Goal: Task Accomplishment & Management: Manage account settings

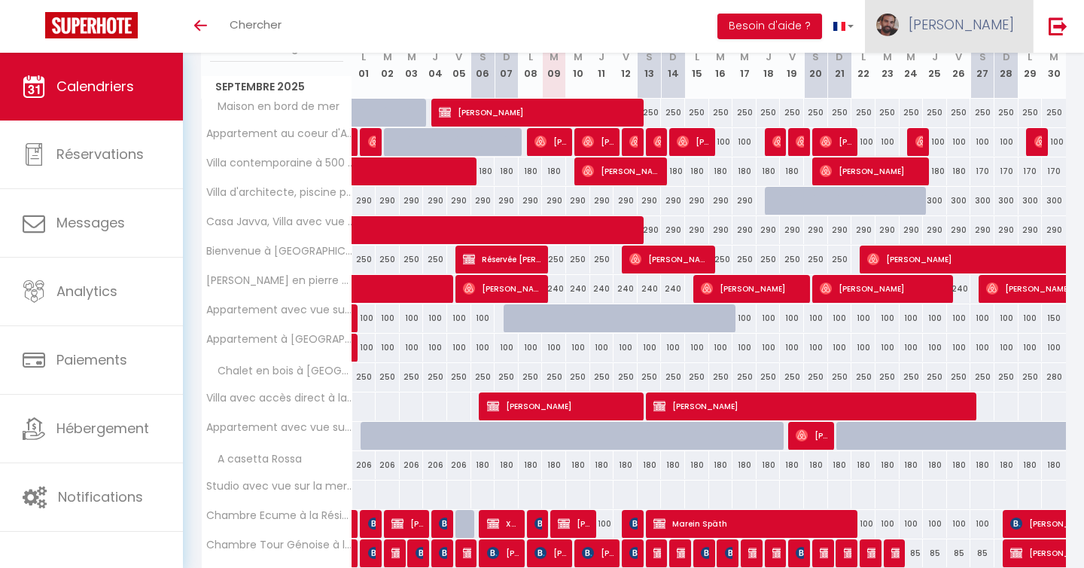
scroll to position [215, 0]
click at [977, 46] on link "[PERSON_NAME]" at bounding box center [949, 26] width 168 height 53
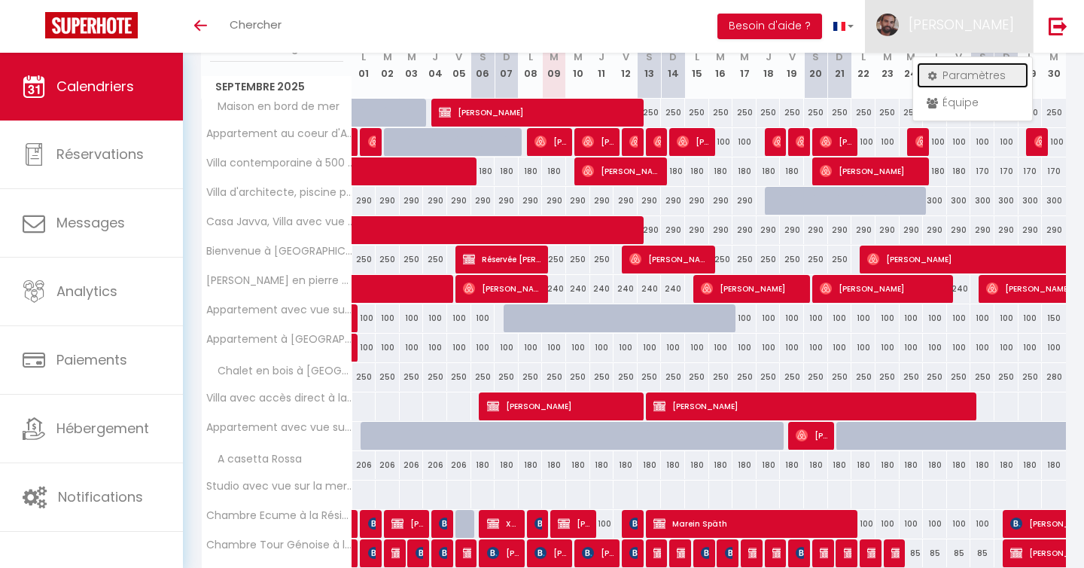
click at [963, 75] on link "Paramètres" at bounding box center [972, 76] width 111 height 26
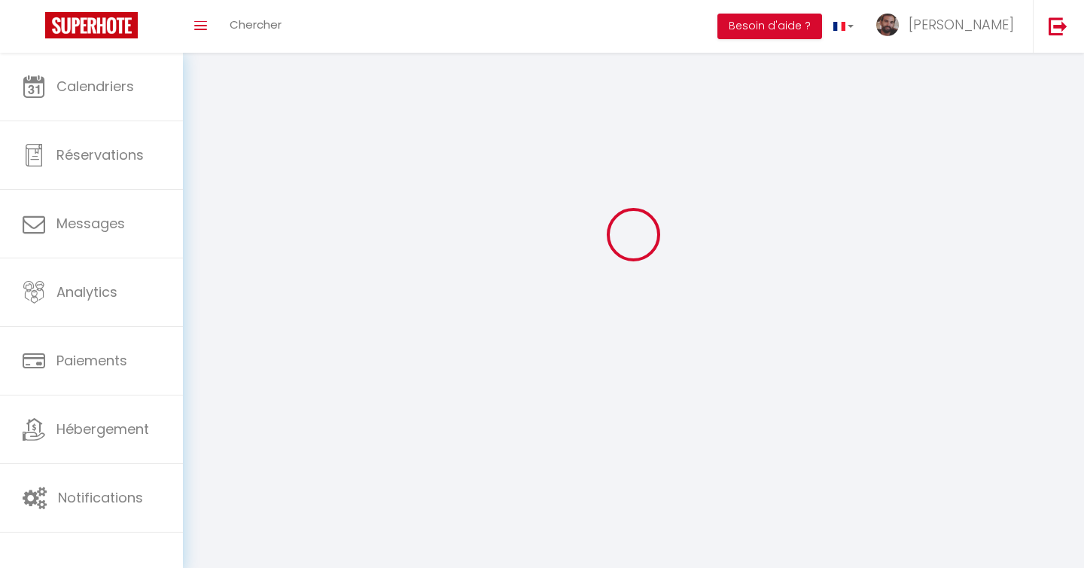
select select "28"
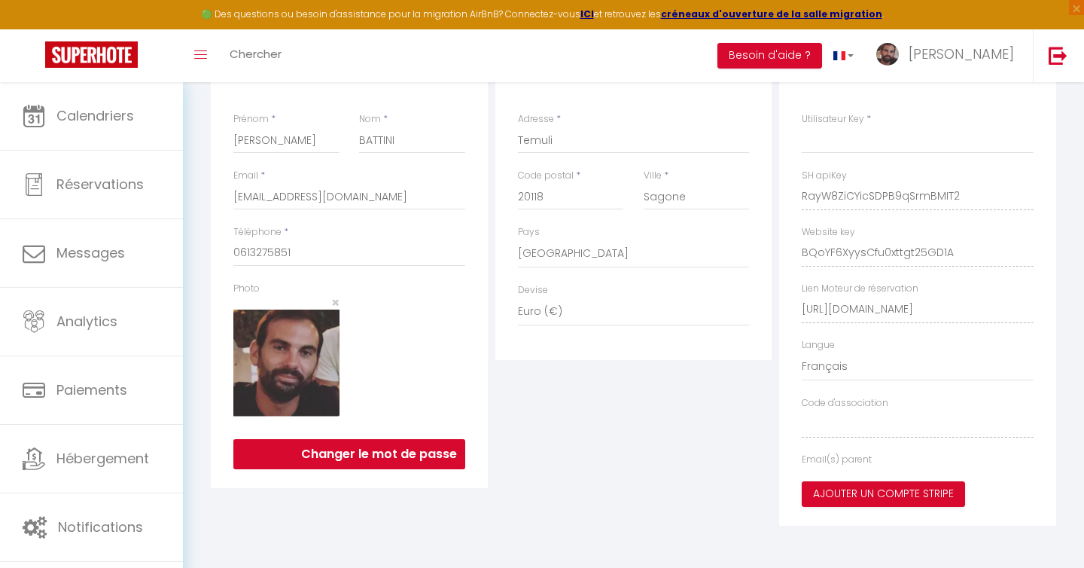
type input "RayW8ZiCYicSDPB9qSrmBMIT2"
type input "BQoYF6XyysCfu0xttgt25GD1A"
type input "[URL][DOMAIN_NAME]"
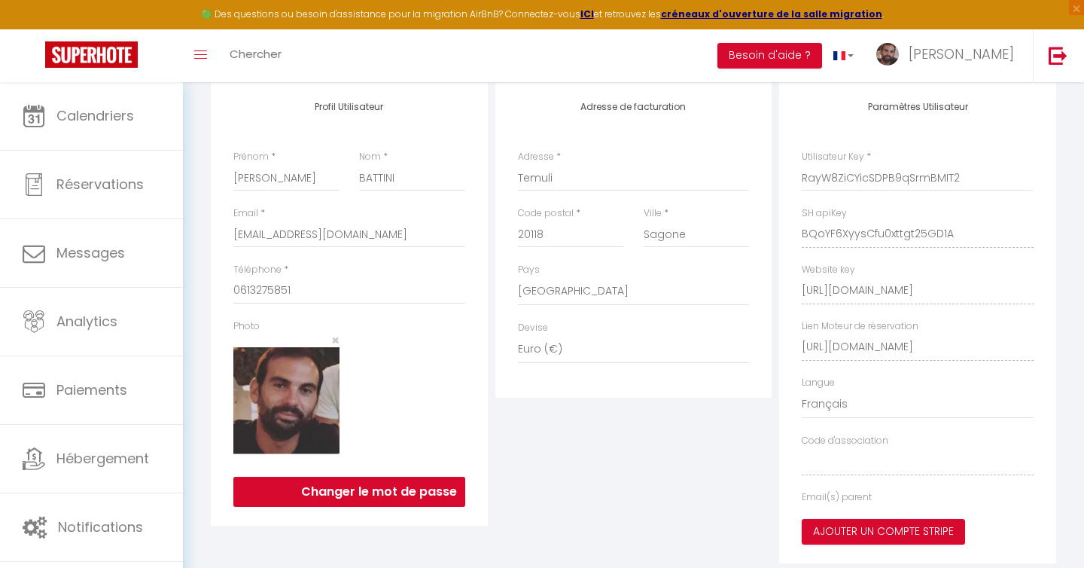
select select "fr"
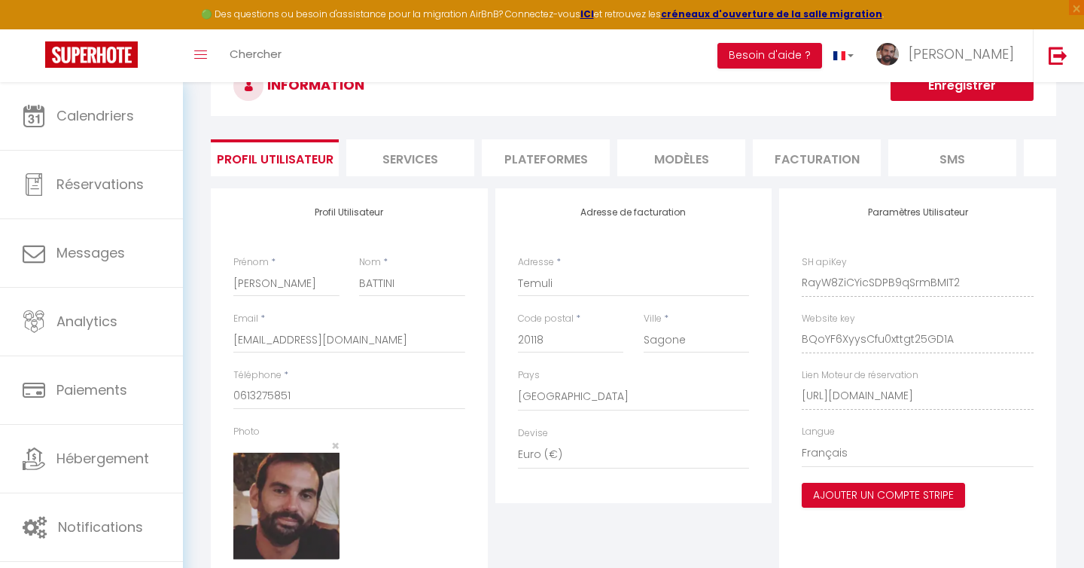
scroll to position [0, 0]
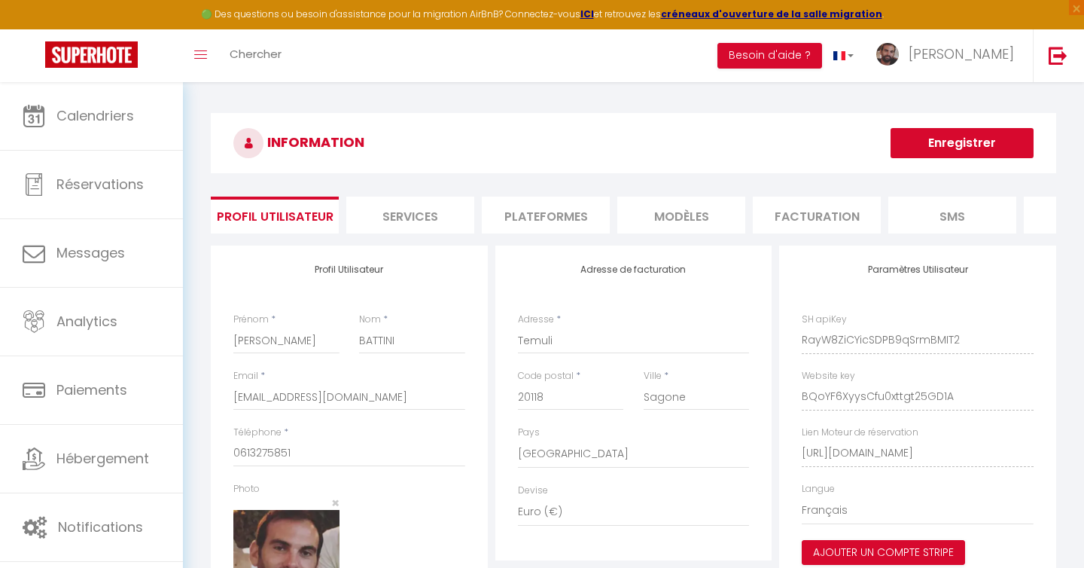
click at [526, 227] on li "Plateformes" at bounding box center [546, 215] width 128 height 37
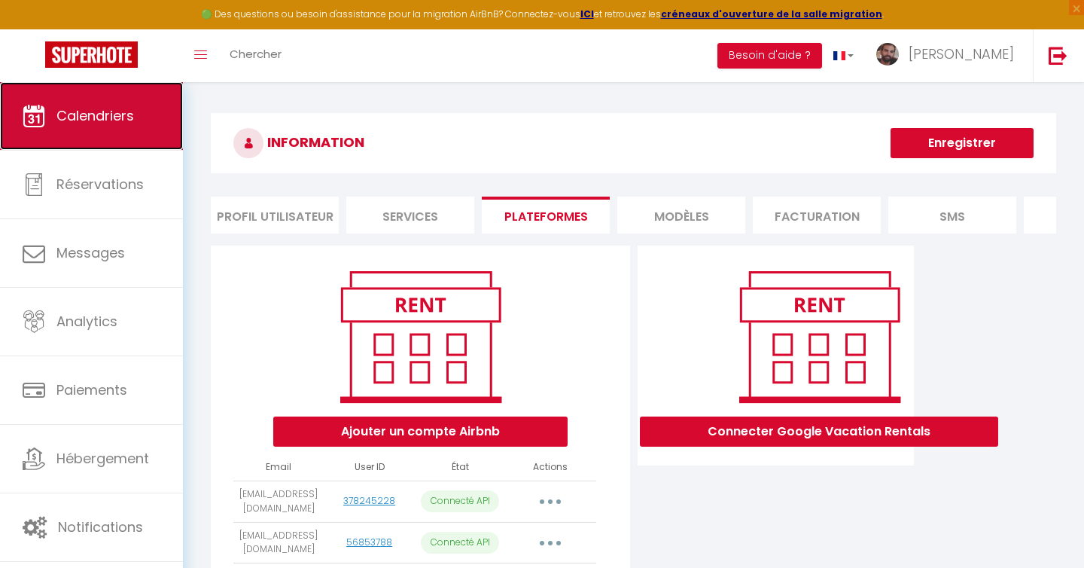
click at [120, 117] on span "Calendriers" at bounding box center [95, 115] width 78 height 19
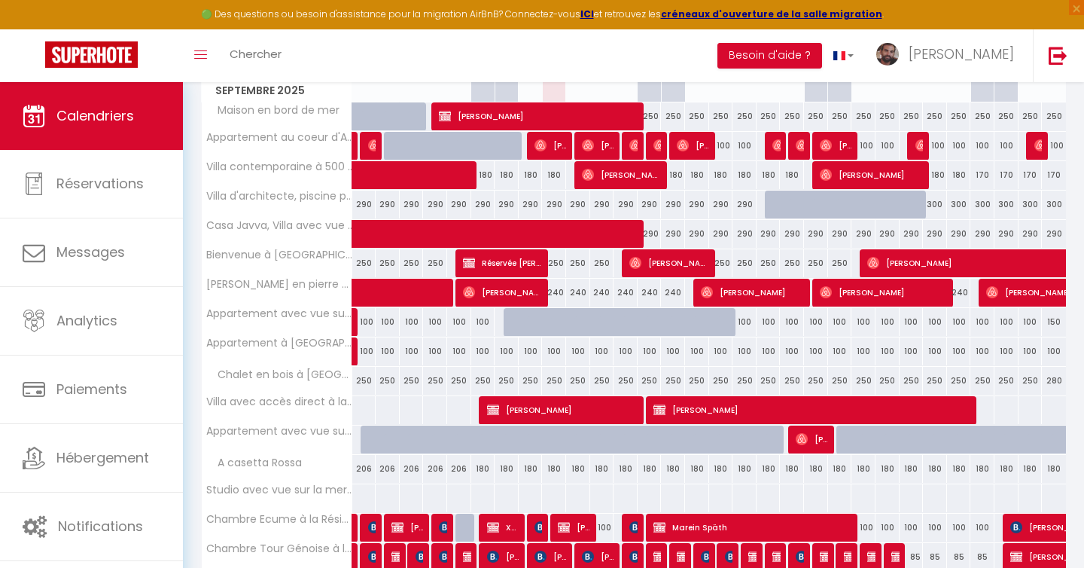
scroll to position [306, 0]
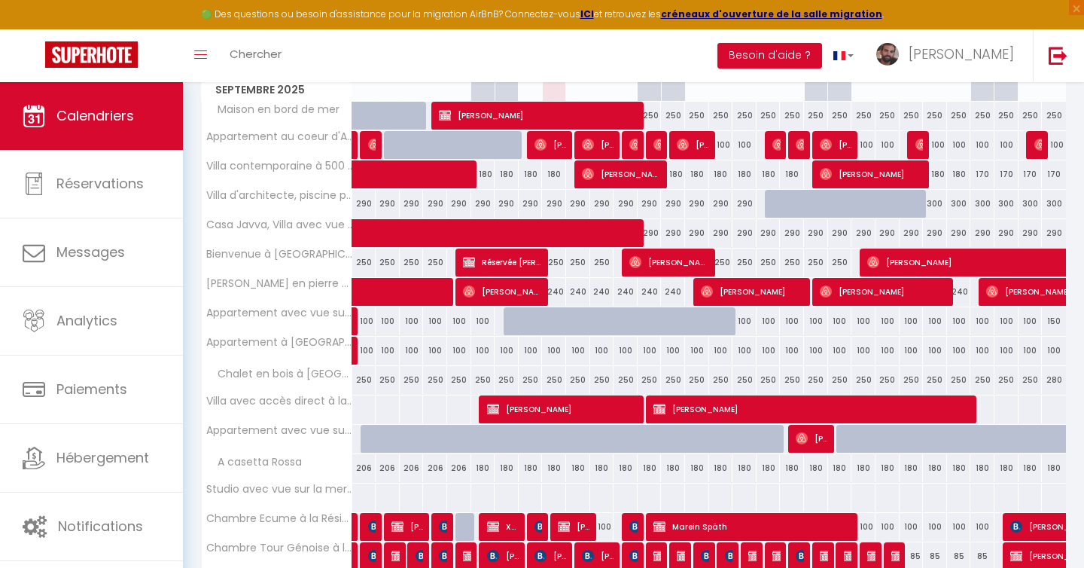
click at [367, 443] on div at bounding box center [373, 439] width 24 height 29
type input "100"
type input "Lun 01 Septembre 2025"
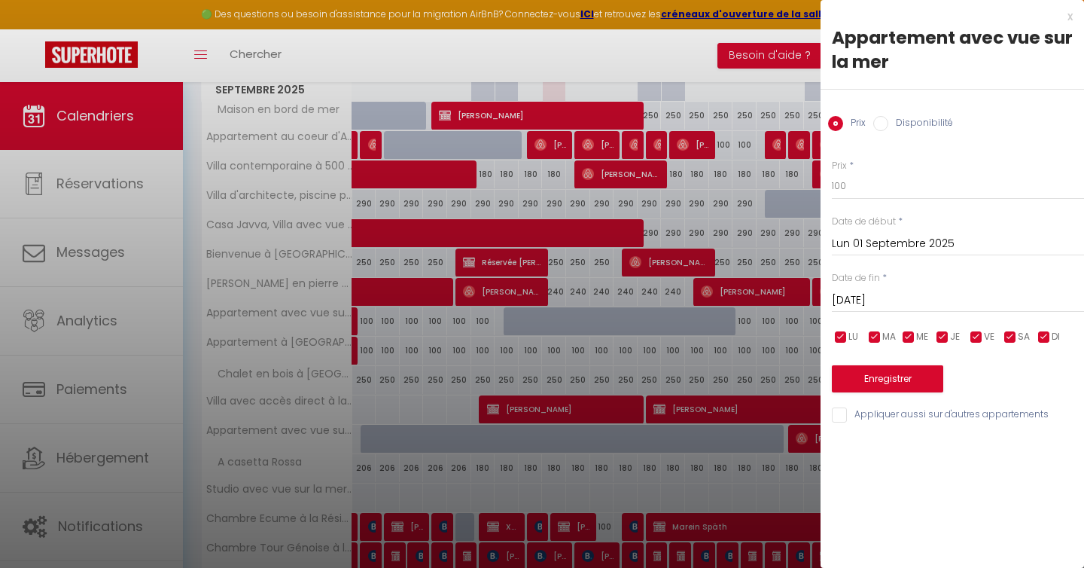
click at [878, 297] on input "[DATE]" at bounding box center [958, 301] width 252 height 20
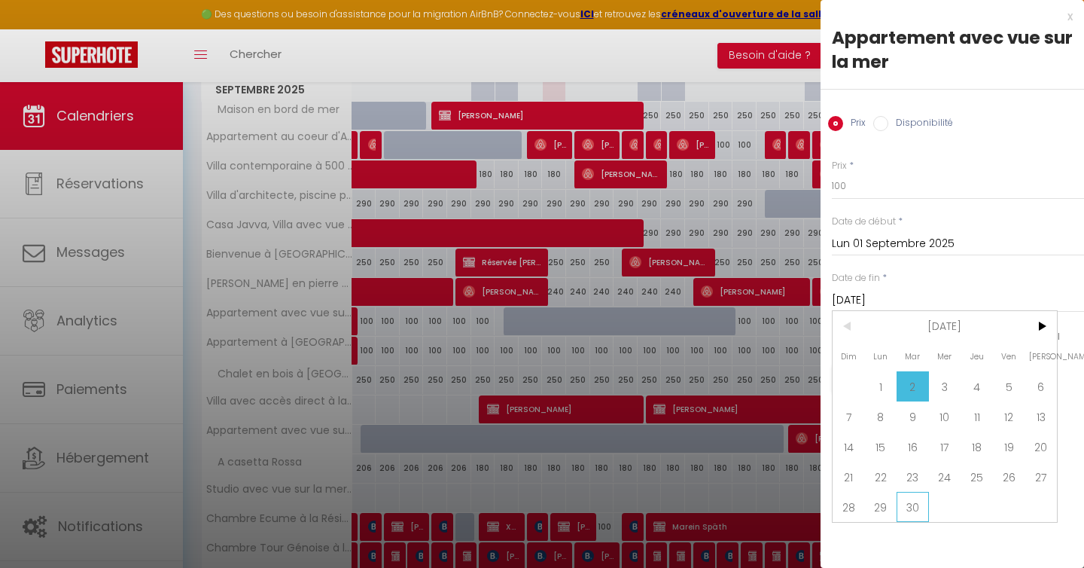
click at [917, 509] on span "30" at bounding box center [913, 507] width 32 height 30
type input "[DATE]"
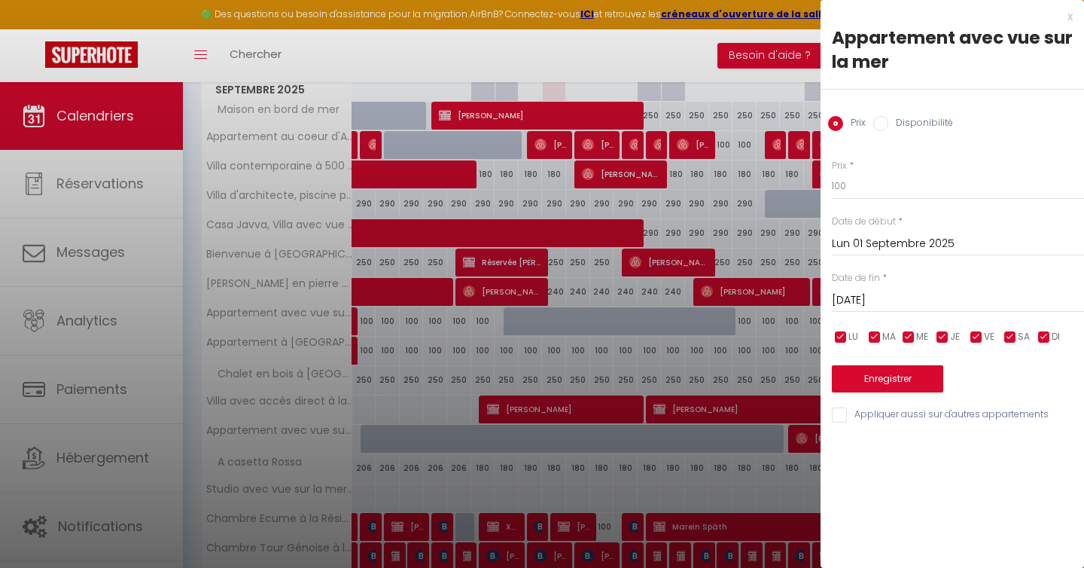
click at [879, 127] on input "Disponibilité" at bounding box center [881, 123] width 15 height 15
radio input "true"
radio input "false"
click at [871, 191] on select "Disponible Indisponible" at bounding box center [958, 186] width 252 height 29
click at [832, 172] on select "Disponible Indisponible" at bounding box center [958, 186] width 252 height 29
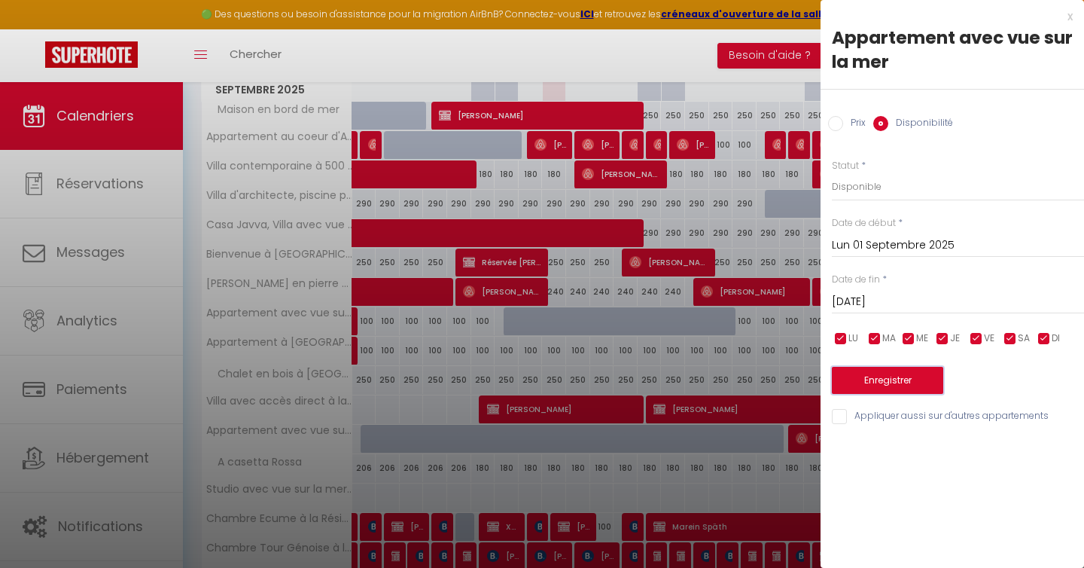
click at [909, 383] on button "Enregistrer" at bounding box center [887, 380] width 111 height 27
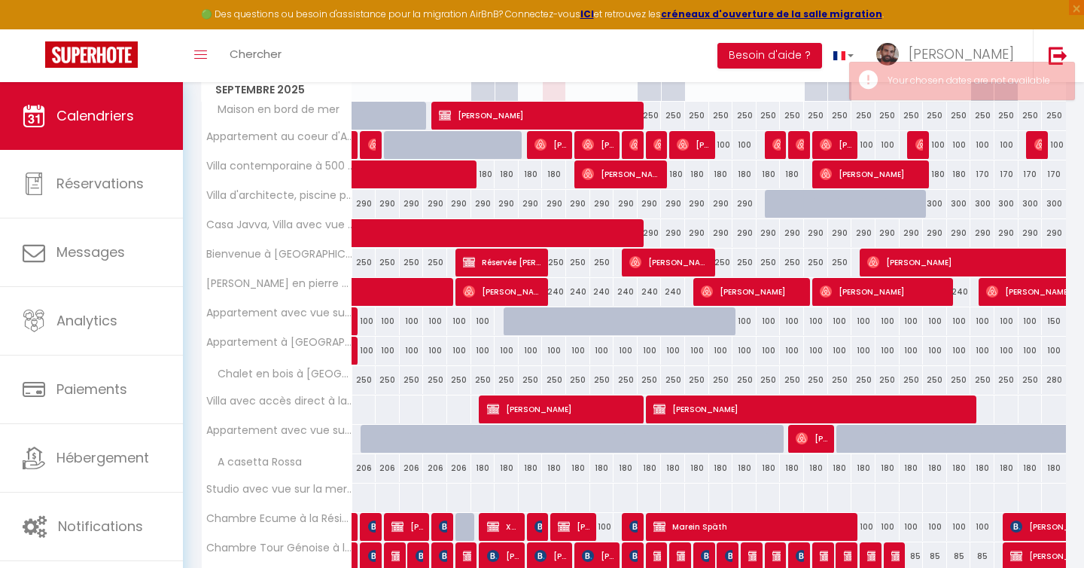
click at [517, 441] on div at bounding box center [516, 447] width 24 height 29
type input "Dim 07 Septembre 2025"
type input "Lun 08 Septembre 2025"
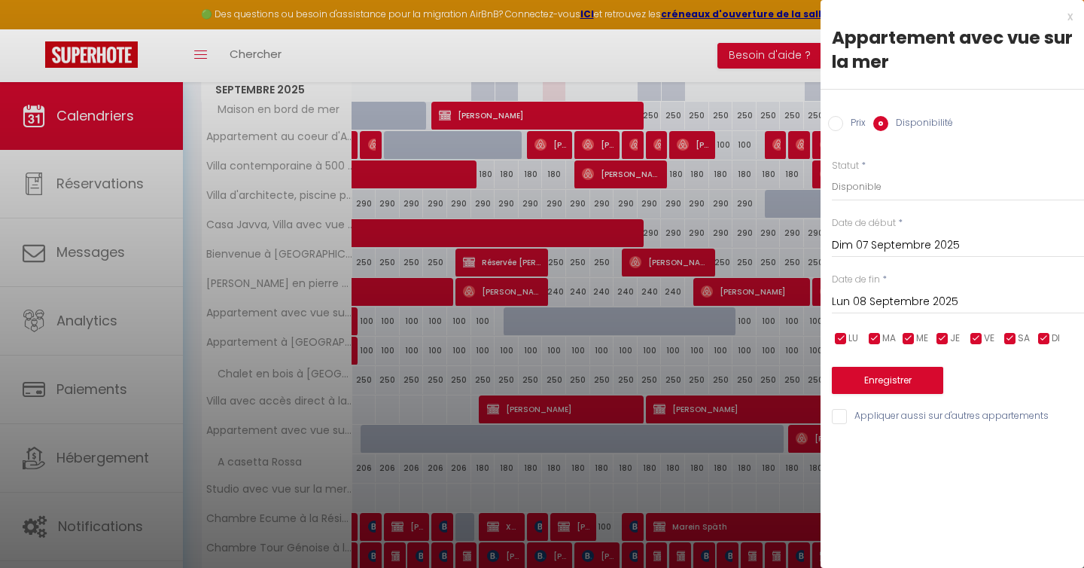
click at [885, 243] on input "Dim 07 Septembre 2025" at bounding box center [958, 246] width 252 height 20
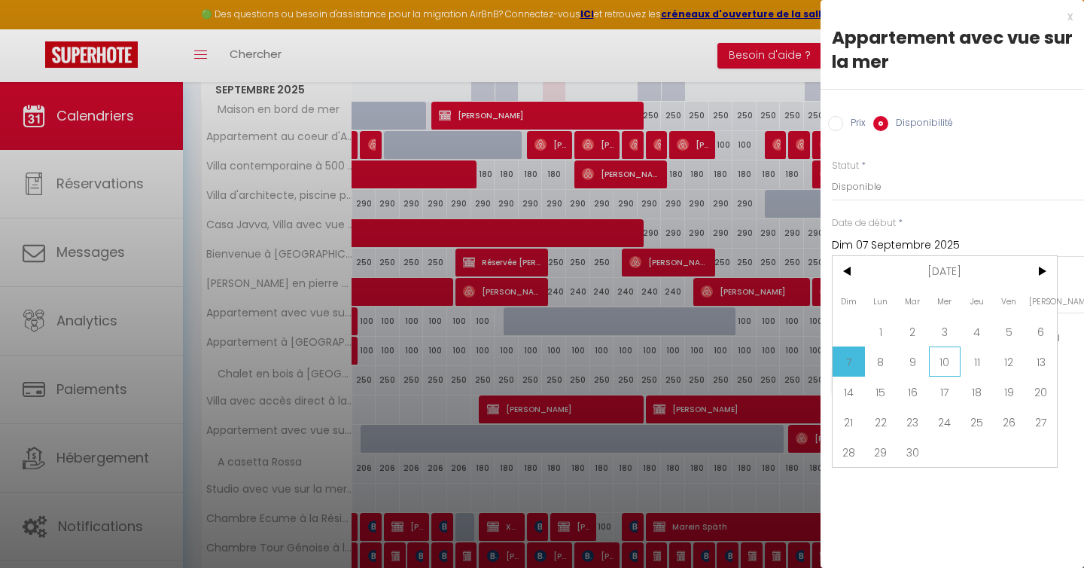
click at [935, 360] on span "10" at bounding box center [945, 361] width 32 height 30
type input "Mer 10 Septembre 2025"
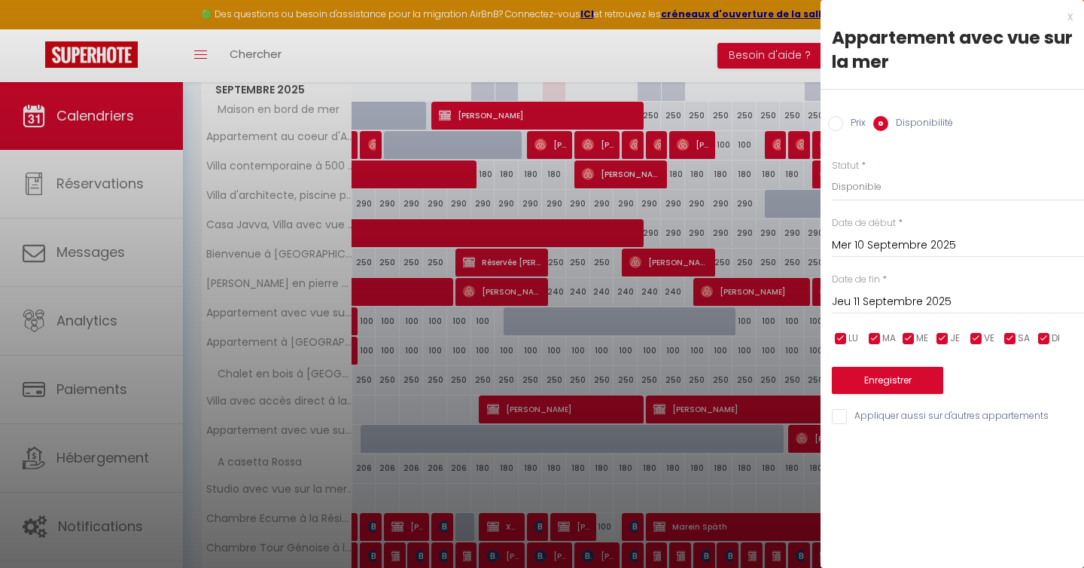
click at [901, 298] on input "Jeu 11 Septembre 2025" at bounding box center [958, 302] width 252 height 20
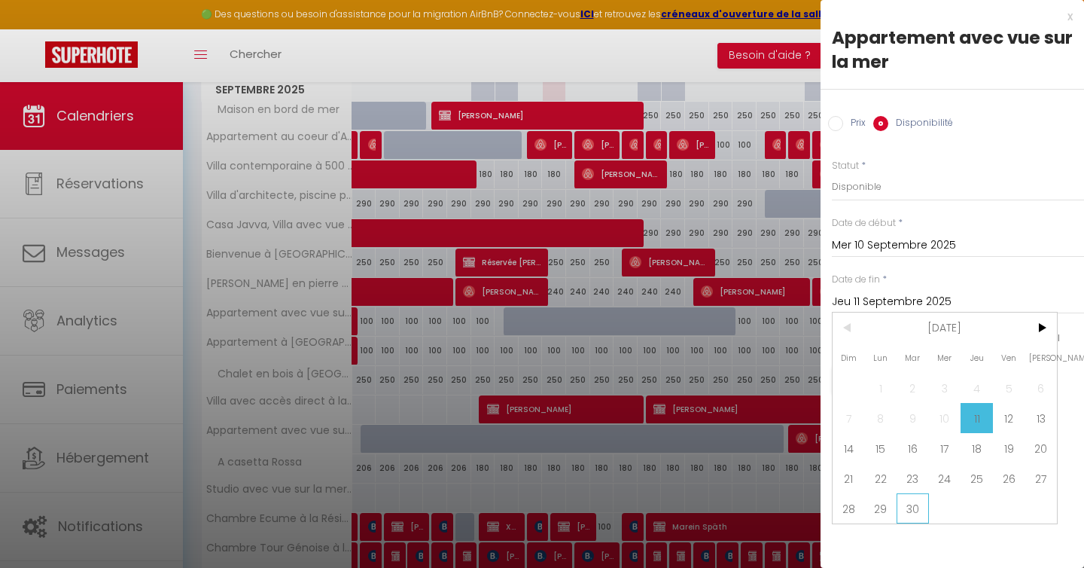
click at [916, 499] on span "30" at bounding box center [913, 508] width 32 height 30
type input "[DATE]"
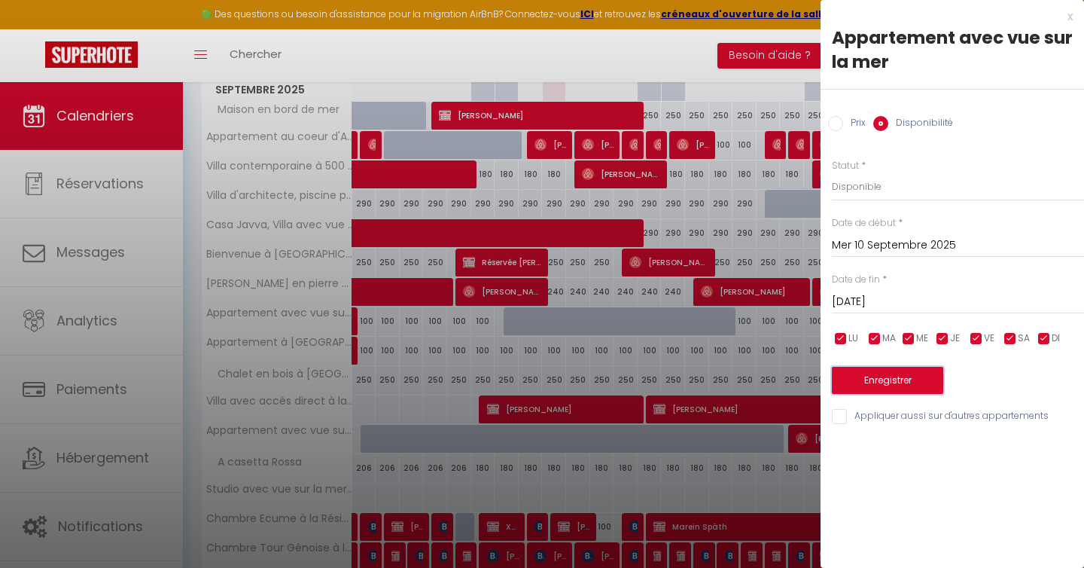
click at [876, 386] on button "Enregistrer" at bounding box center [887, 380] width 111 height 27
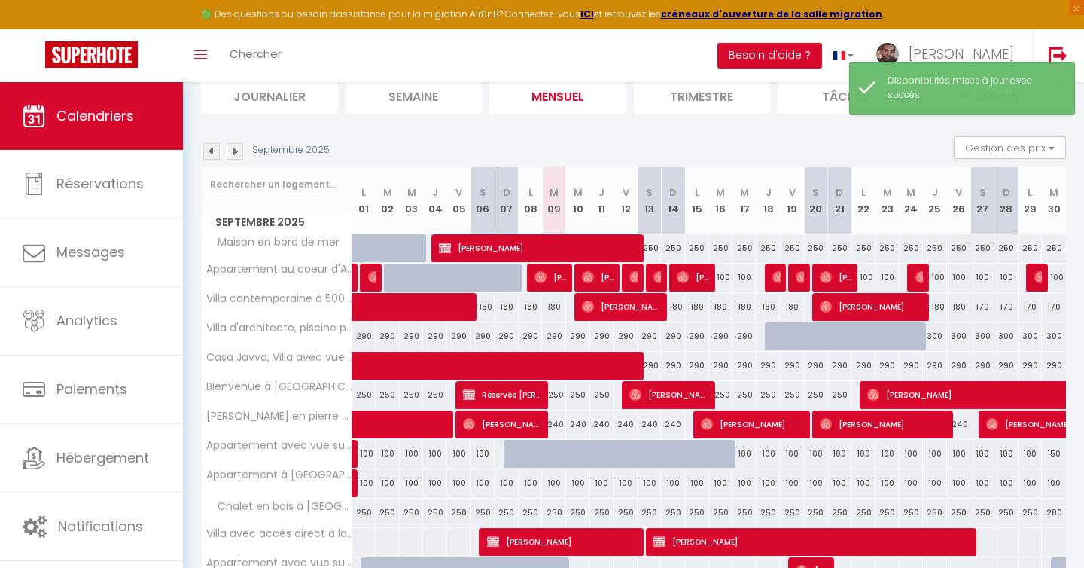
click at [231, 151] on img at bounding box center [235, 151] width 17 height 17
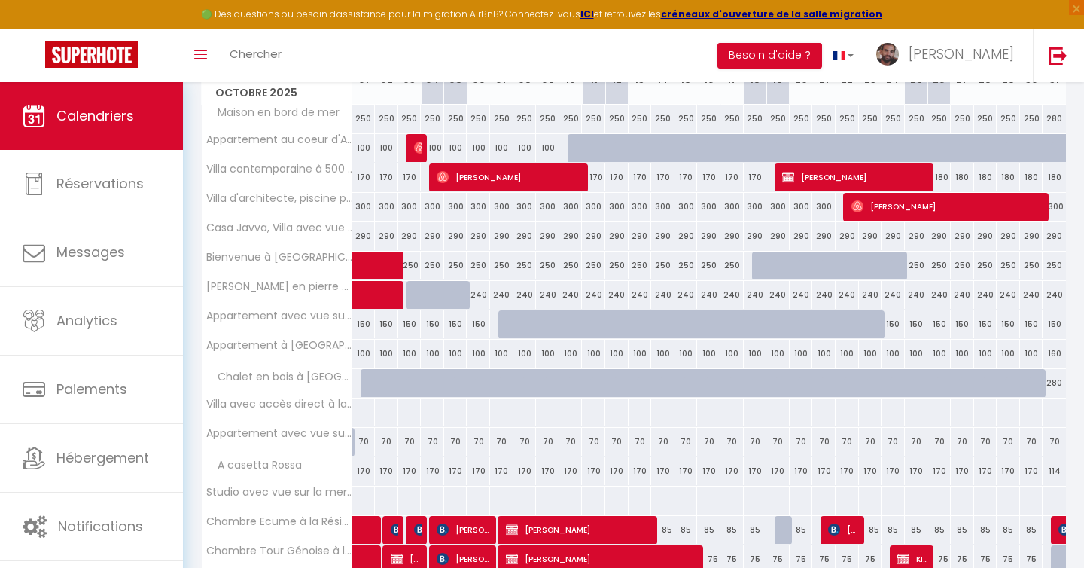
scroll to position [305, 0]
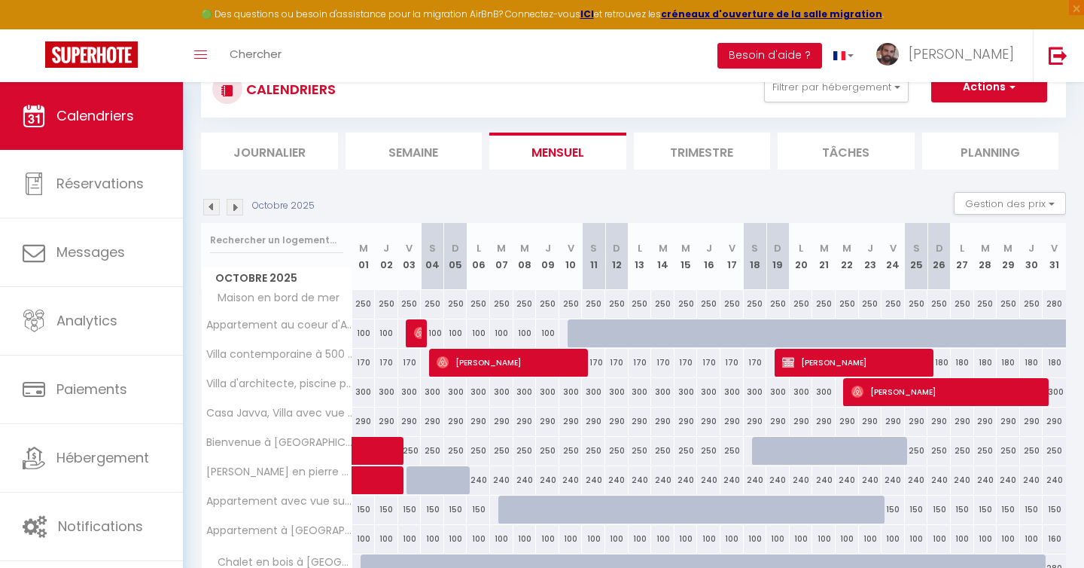
click at [217, 206] on img at bounding box center [211, 207] width 17 height 17
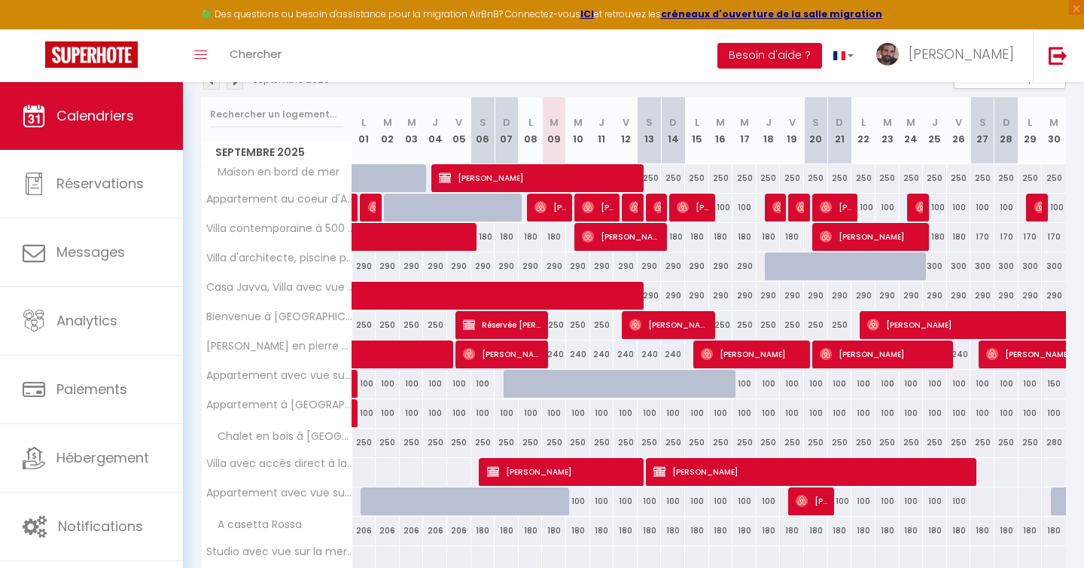
scroll to position [255, 0]
